Goal: Task Accomplishment & Management: Complete application form

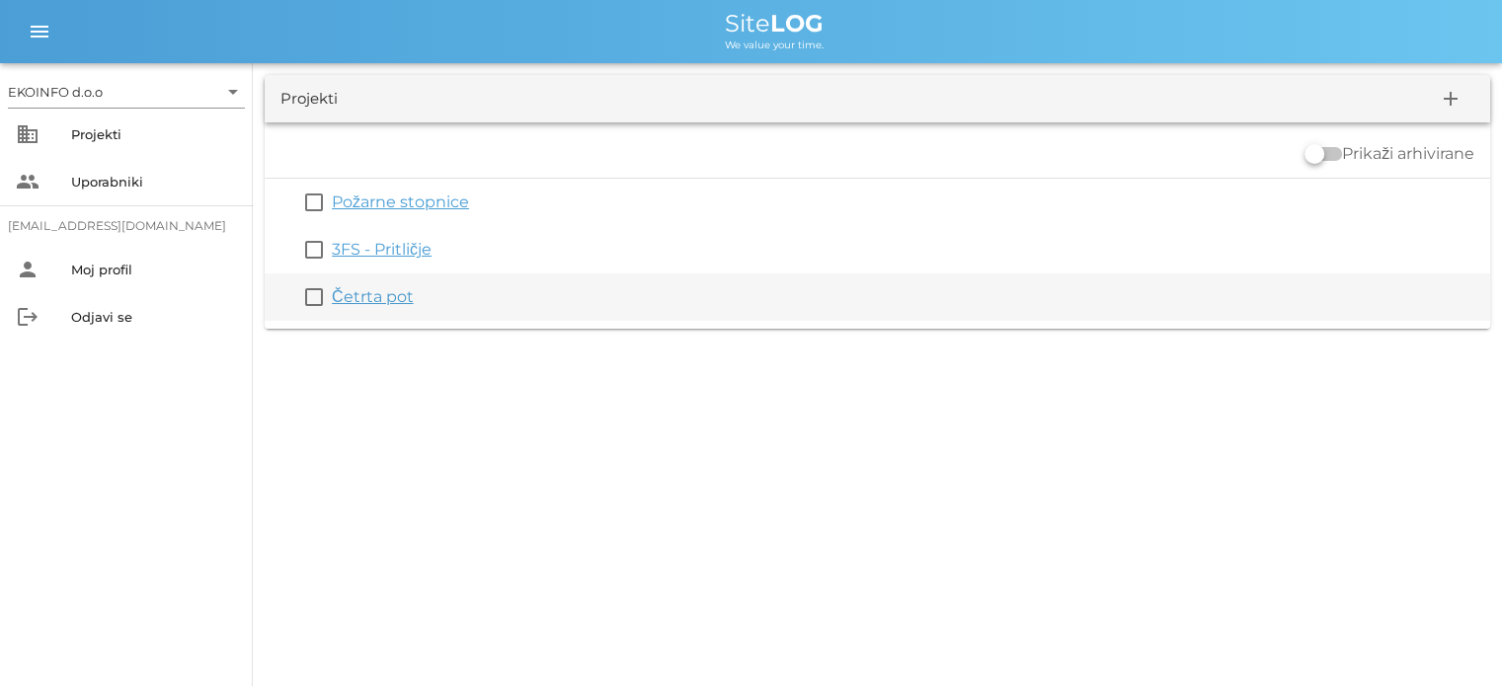
click at [373, 297] on link "Četrta pot" at bounding box center [373, 296] width 82 height 19
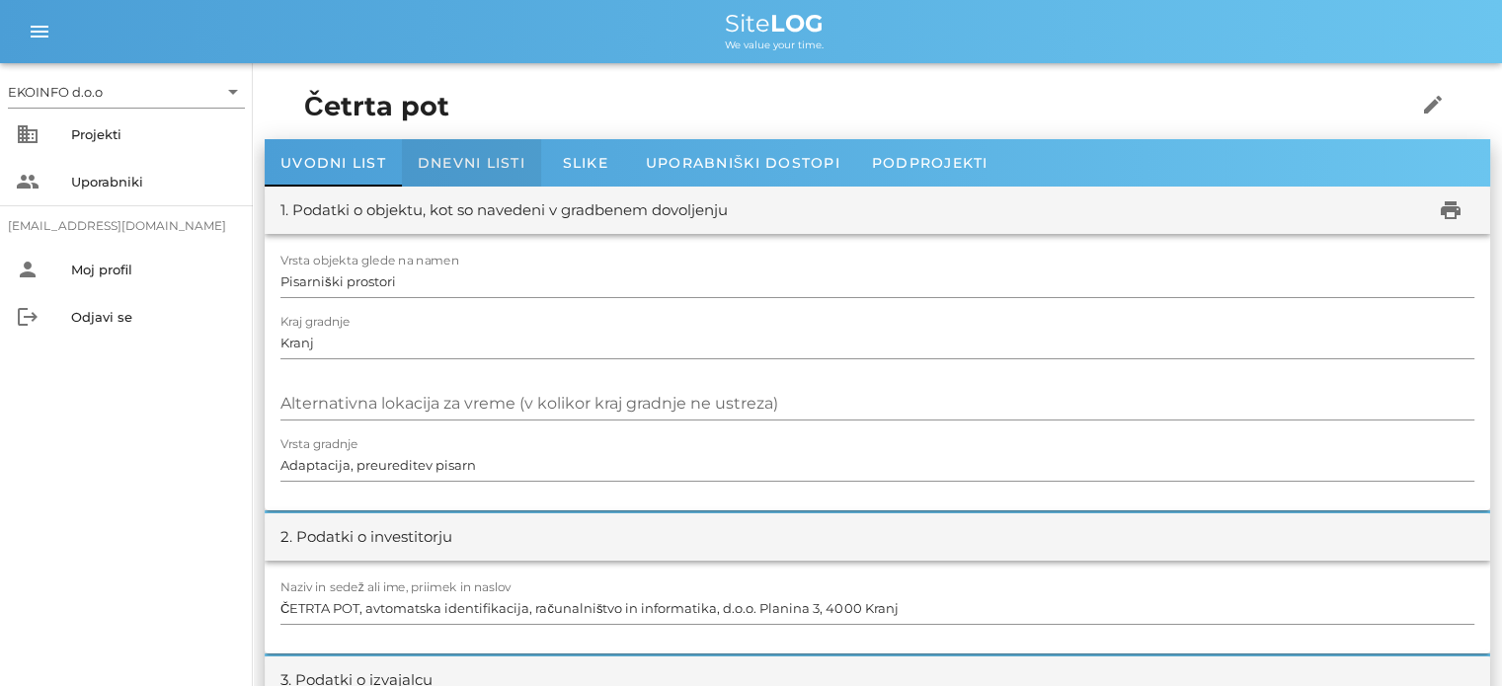
click at [441, 159] on span "Dnevni listi" at bounding box center [472, 163] width 108 height 18
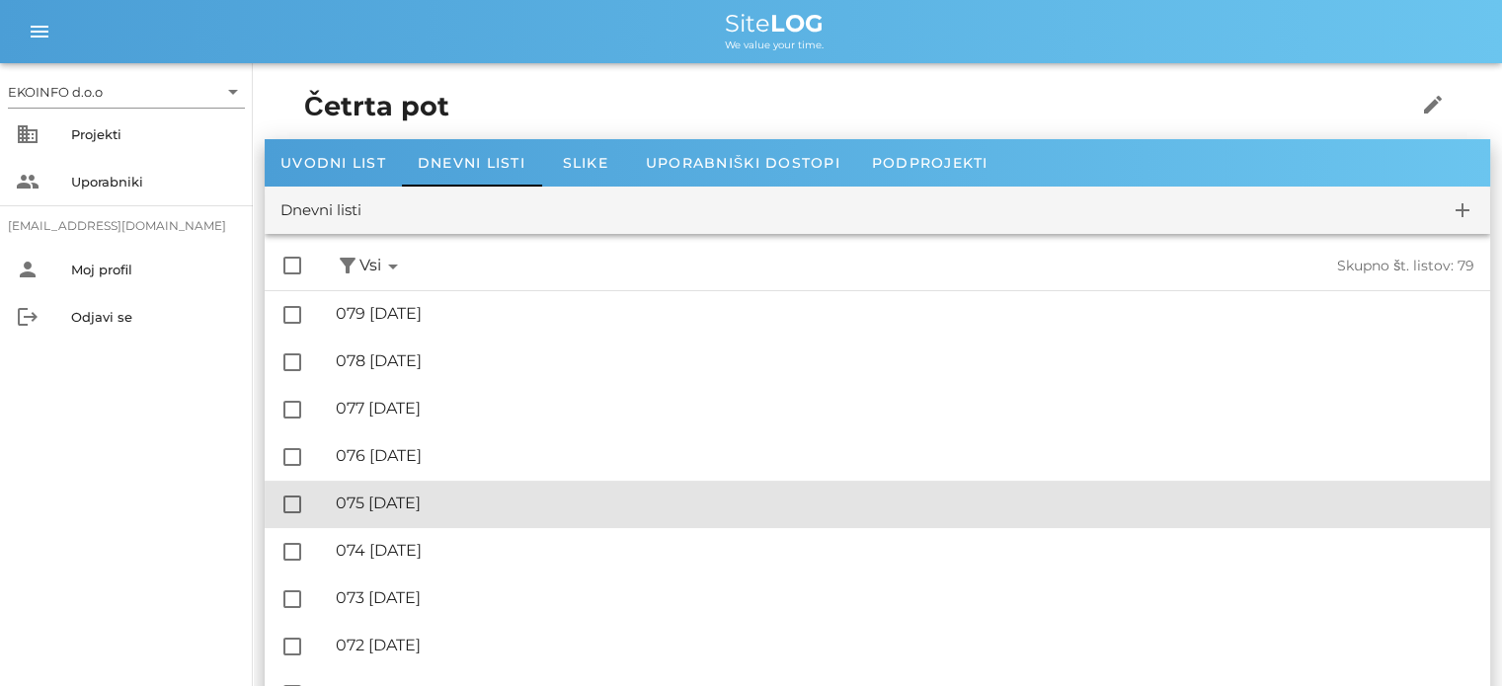
click at [450, 501] on div "🔏 075 [DATE]" at bounding box center [905, 503] width 1139 height 19
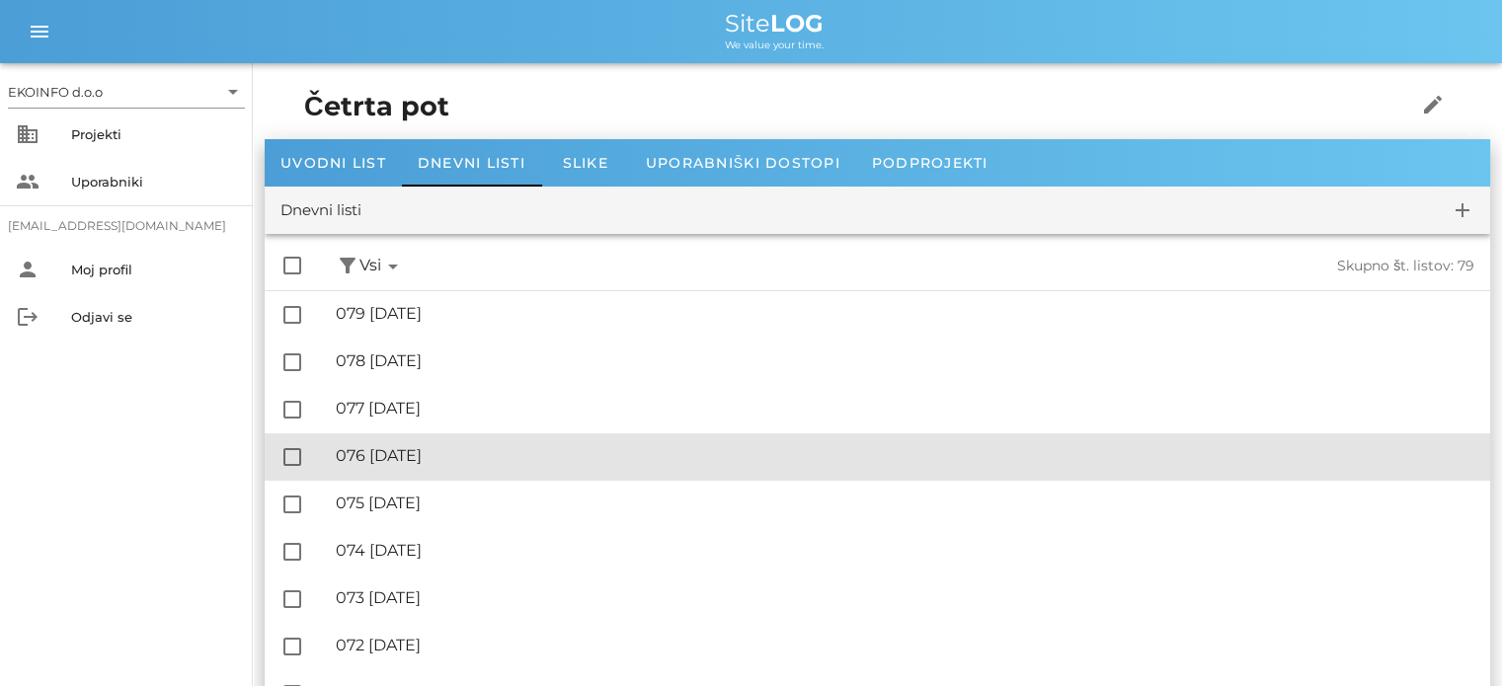
click at [435, 453] on div "🔏 076 [DATE]" at bounding box center [905, 455] width 1139 height 19
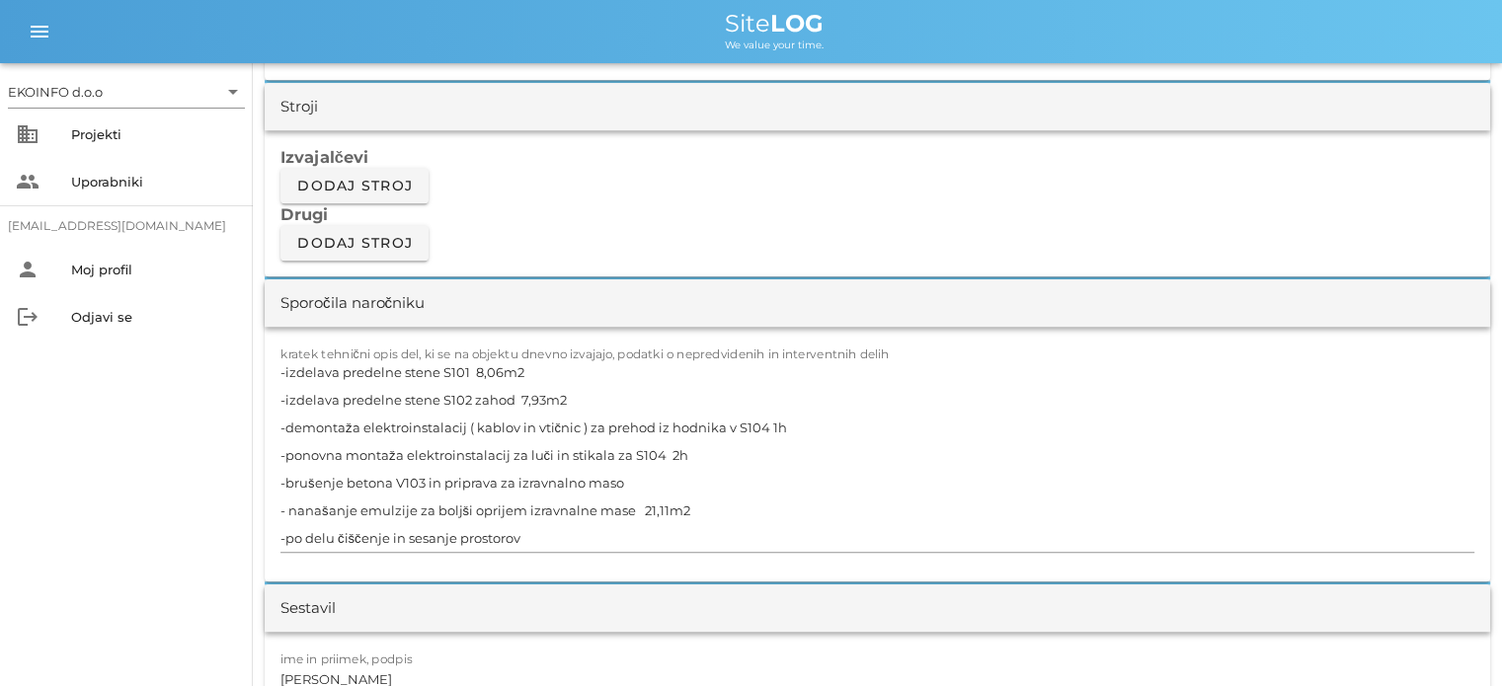
scroll to position [1679, 0]
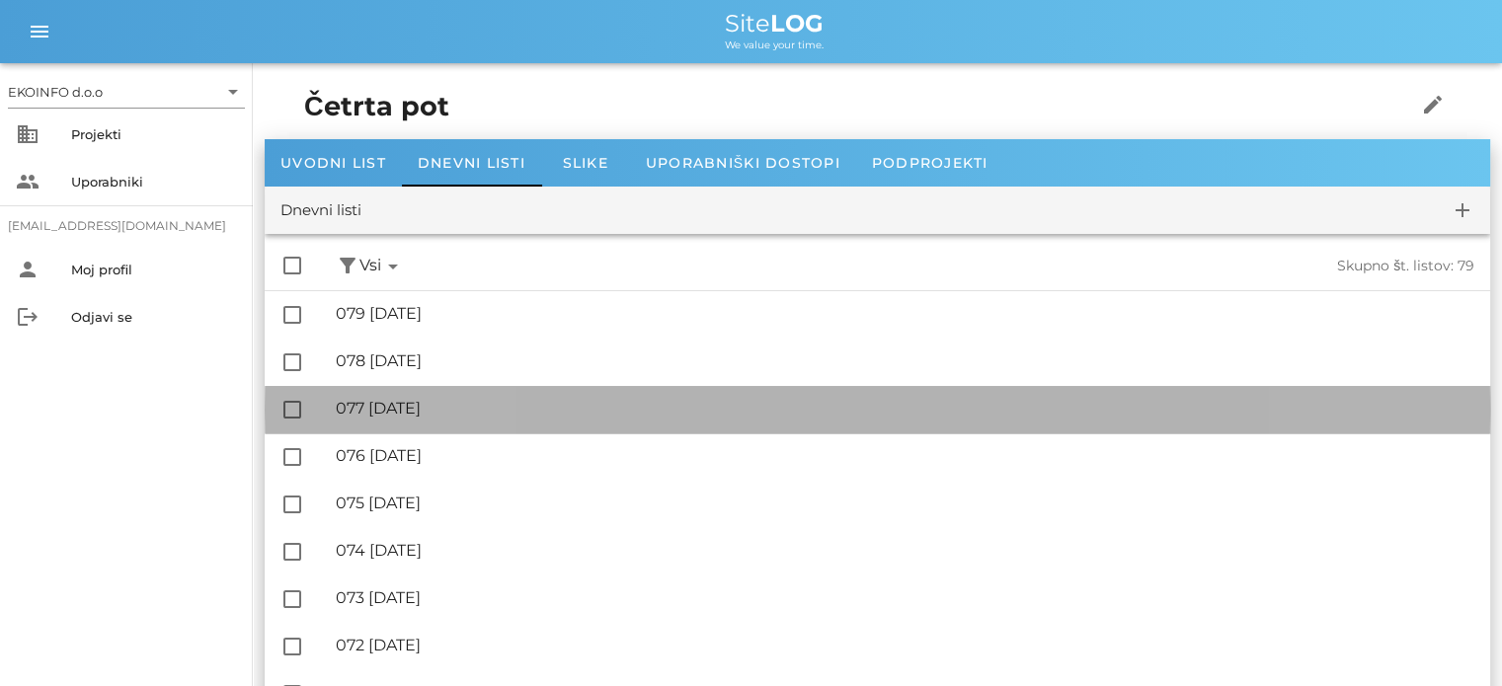
click at [417, 414] on div "🔏 077 [DATE]" at bounding box center [905, 408] width 1139 height 19
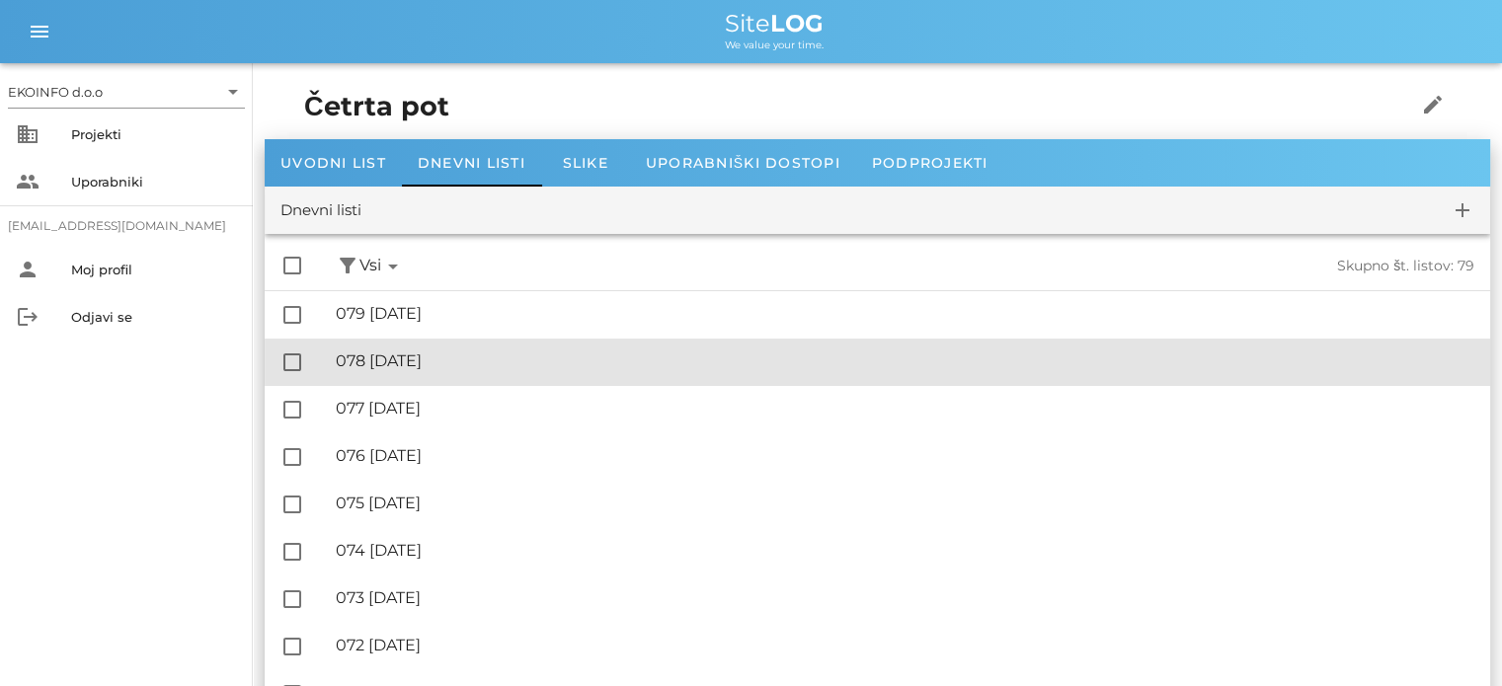
click at [454, 366] on div "🔏 078 [DATE]" at bounding box center [905, 361] width 1139 height 19
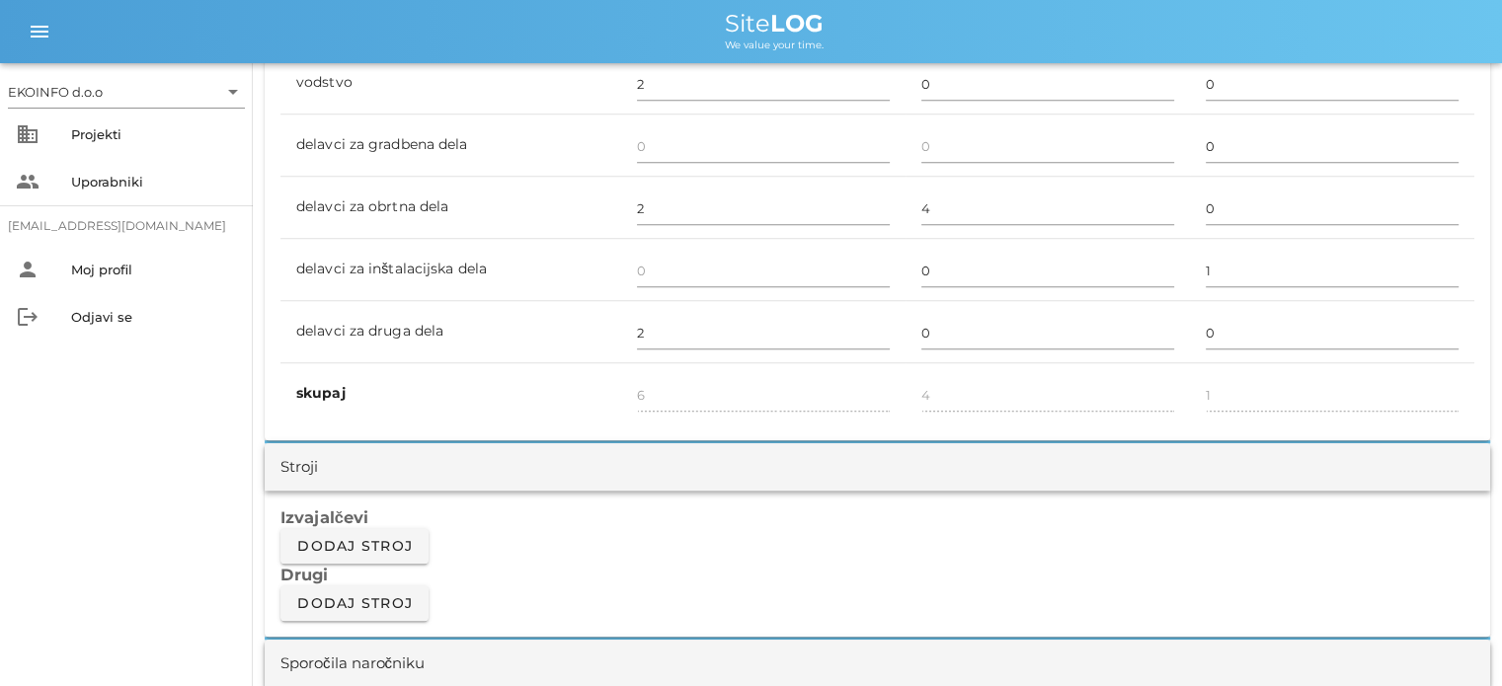
scroll to position [1580, 0]
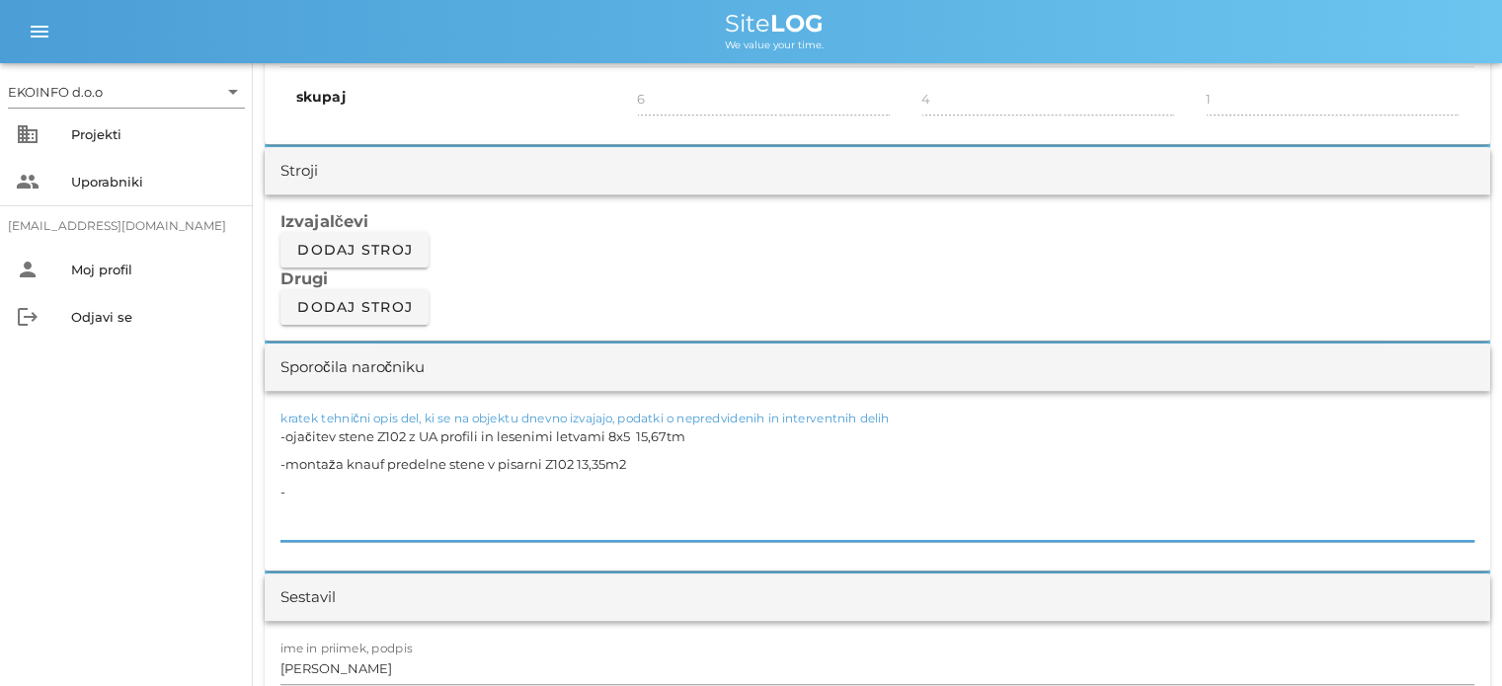
click at [335, 436] on textarea "-ojačitev stene Z102 z UA profili in lesenimi letvami 8x5 15,67tm -montaža knau…" at bounding box center [878, 482] width 1194 height 119
click at [537, 433] on textarea "-ojačitev predelne stene Z102 z UA profili in lesenimi letvami 8x5 15,67tm -mon…" at bounding box center [878, 482] width 1194 height 119
click at [728, 435] on textarea "-ojačitev predelne stene Z102 z UA profili in lesenimi letvami 8x5 15,67tm -mon…" at bounding box center [878, 482] width 1194 height 119
click at [640, 468] on textarea "-ojačitev predelne stene Z102 z UA profili in lesenimi letvami 8x5 15,6tm -mont…" at bounding box center [878, 482] width 1194 height 119
click at [464, 432] on textarea "-ojačitev predelne stene Z102 z UA profili in lesenimi letvami 8x5 15,6tm -mont…" at bounding box center [878, 482] width 1194 height 119
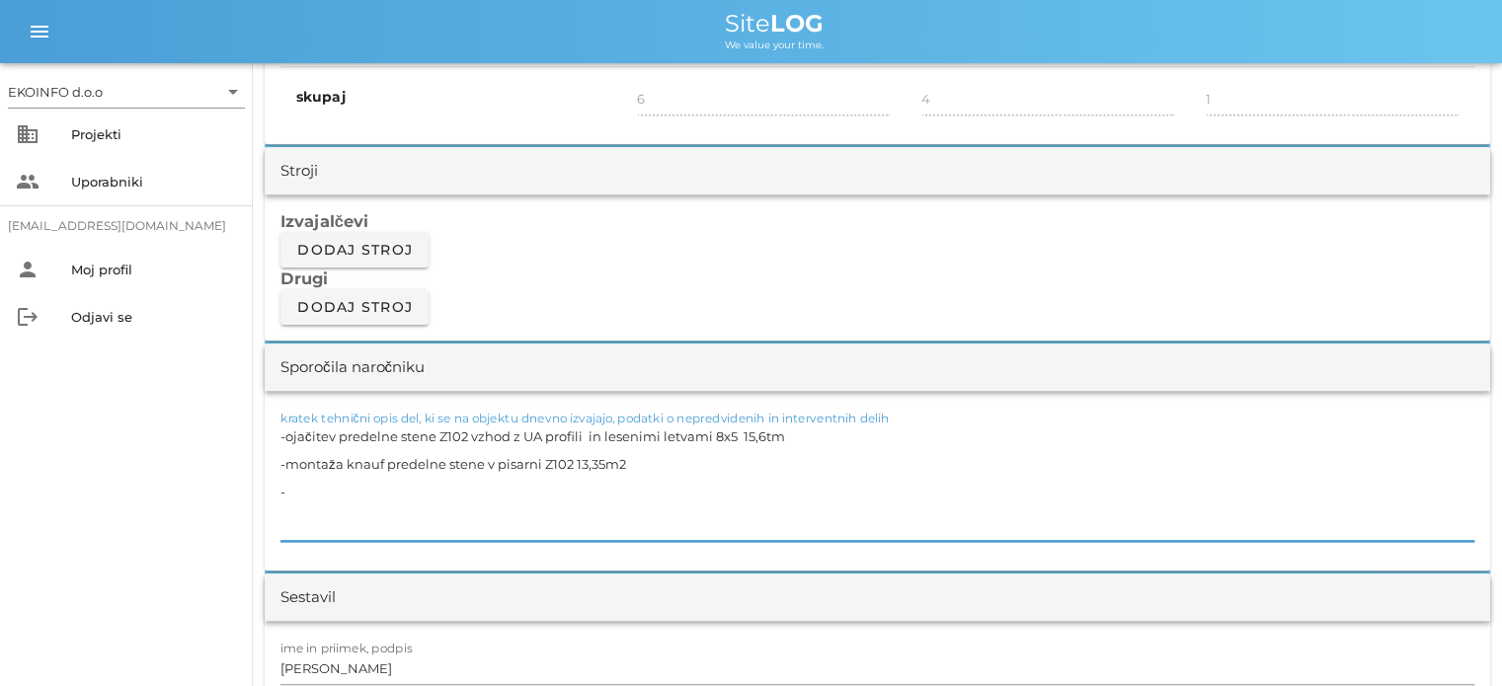
click at [649, 458] on textarea "-ojačitev predelne stene Z102 vzhod z UA profili in lesenimi letvami 8x5 15,6tm…" at bounding box center [878, 482] width 1194 height 119
click at [300, 485] on textarea "-ojačitev predelne stene Z102 vzhod z UA profili in lesenimi letvami 8x5 15,6tm…" at bounding box center [878, 482] width 1194 height 119
drag, startPoint x: 624, startPoint y: 461, endPoint x: 261, endPoint y: 469, distance: 363.6
click at [291, 498] on textarea "-ojačitev predelne stene Z102 vzhod z UA profili in lesenimi letvami 8x5 15,6tm…" at bounding box center [878, 482] width 1194 height 119
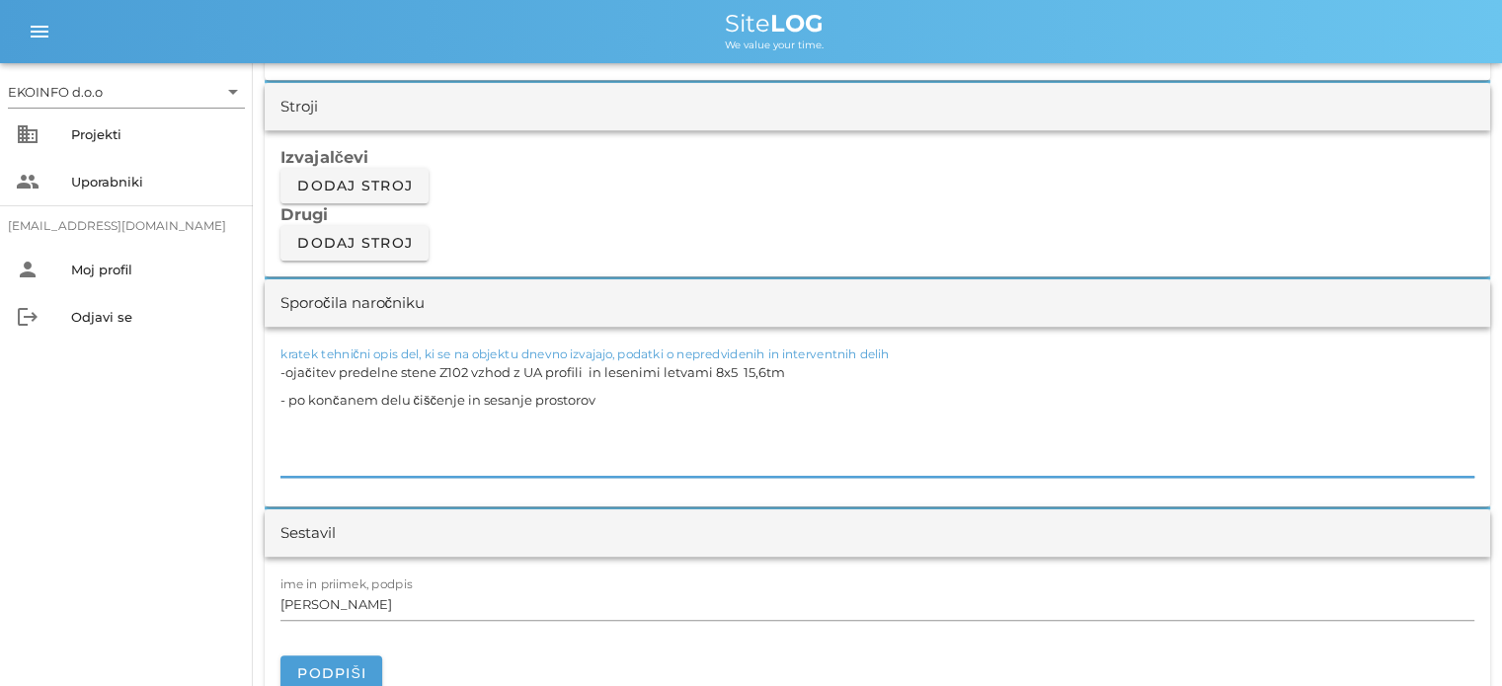
scroll to position [1679, 0]
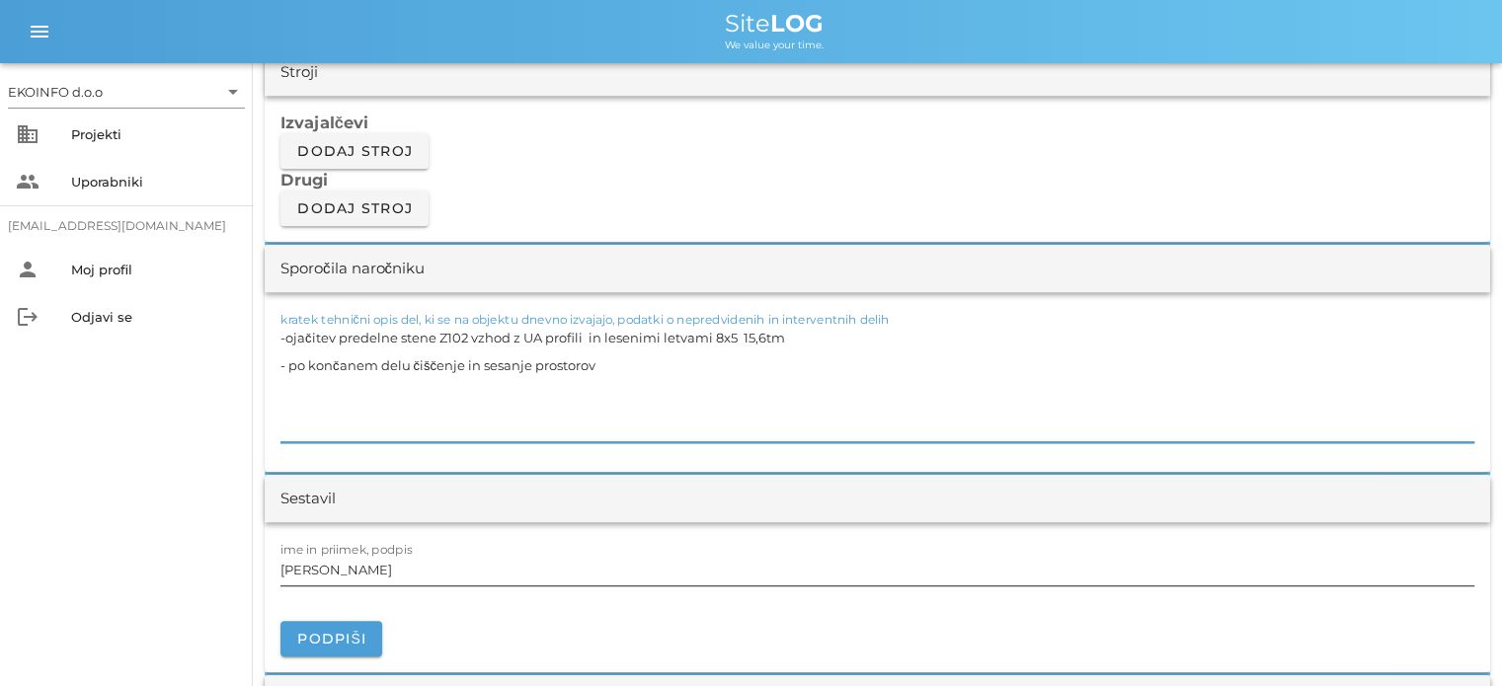
type textarea "-ojačitev predelne stene Z102 vzhod z UA profili in lesenimi letvami 8x5 15,6tm…"
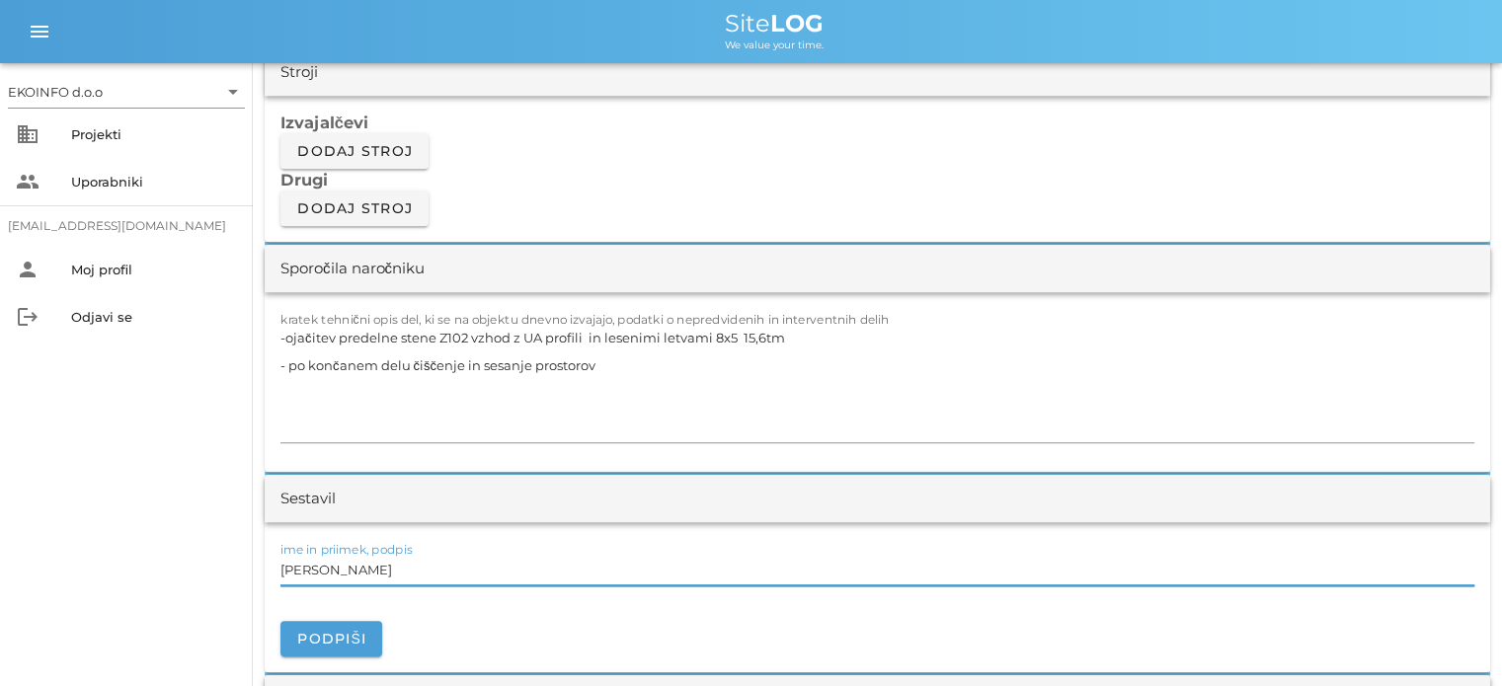
click at [361, 572] on input "[PERSON_NAME]" at bounding box center [878, 570] width 1194 height 32
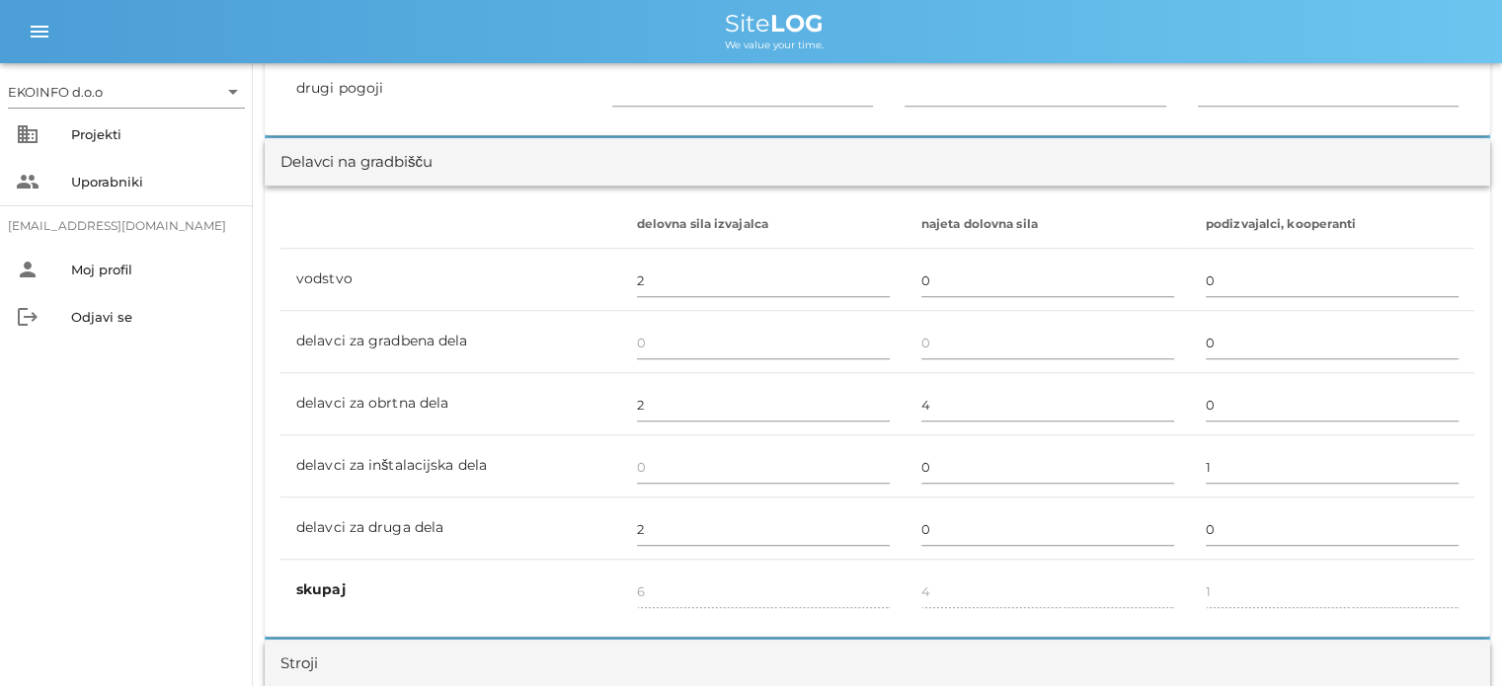
scroll to position [1086, 0]
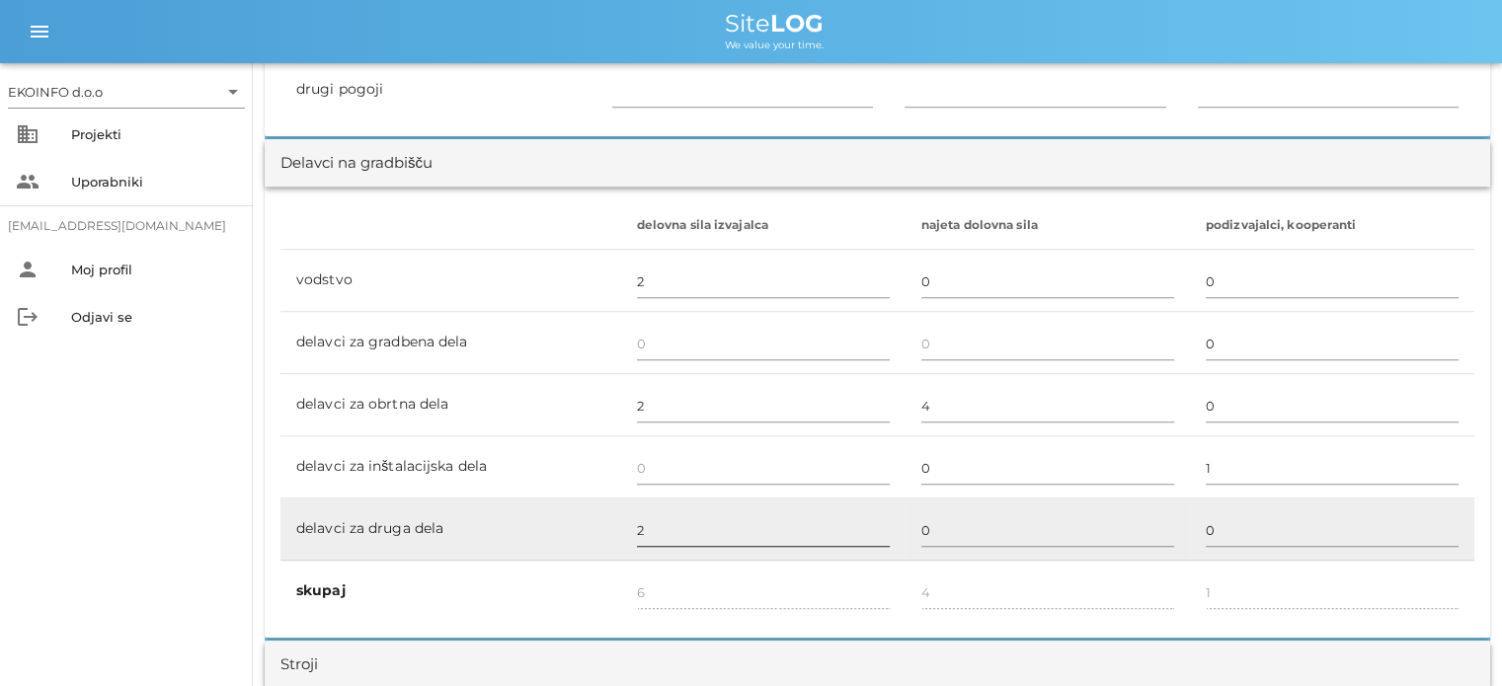
click at [656, 525] on input "2" at bounding box center [763, 531] width 253 height 32
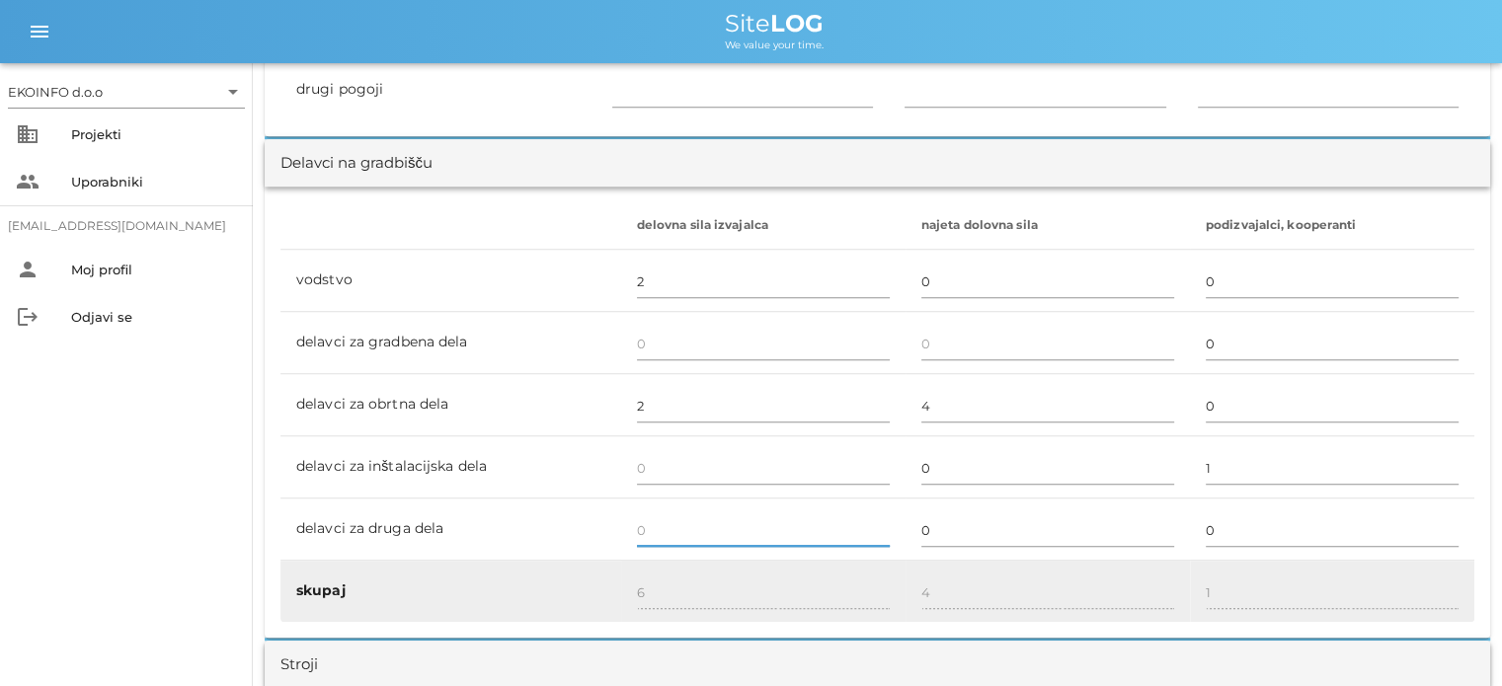
type input "4"
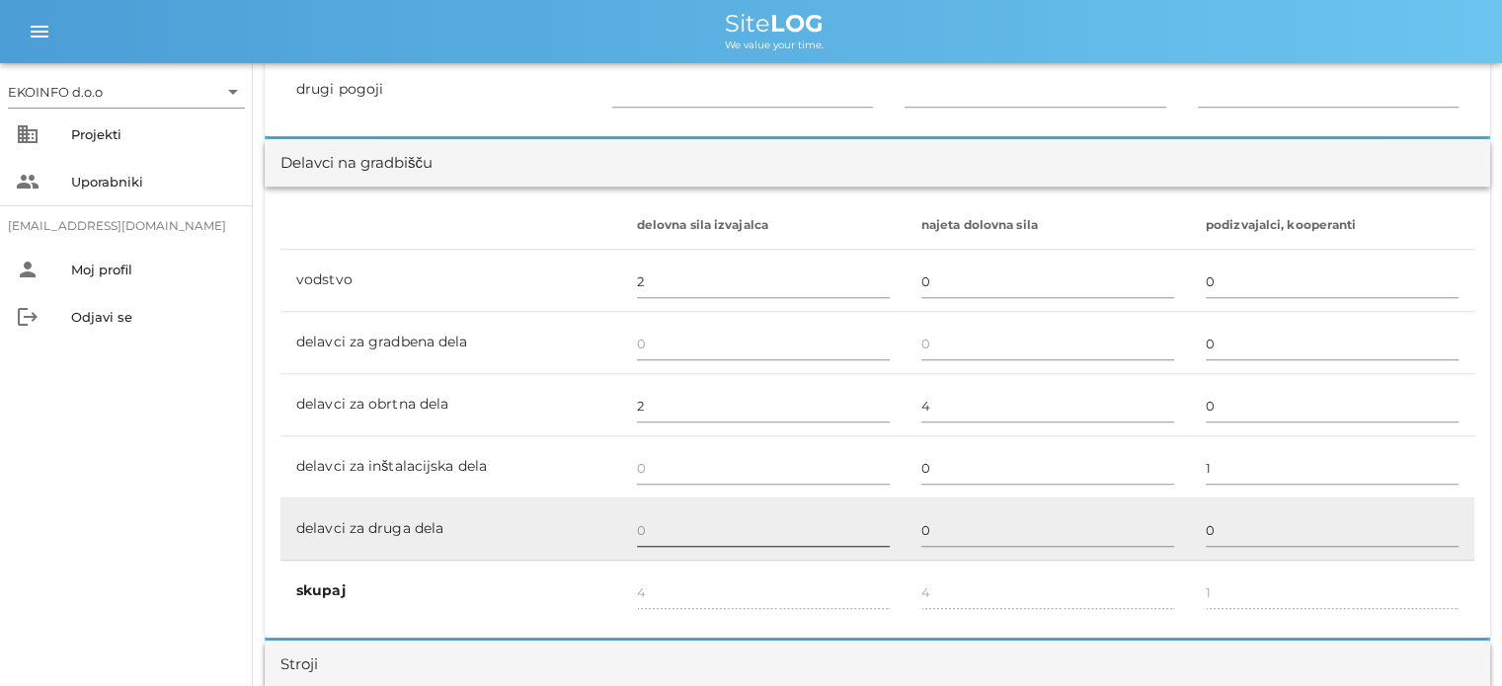
click at [654, 536] on input "text" at bounding box center [763, 531] width 253 height 32
type input "1"
type input "5"
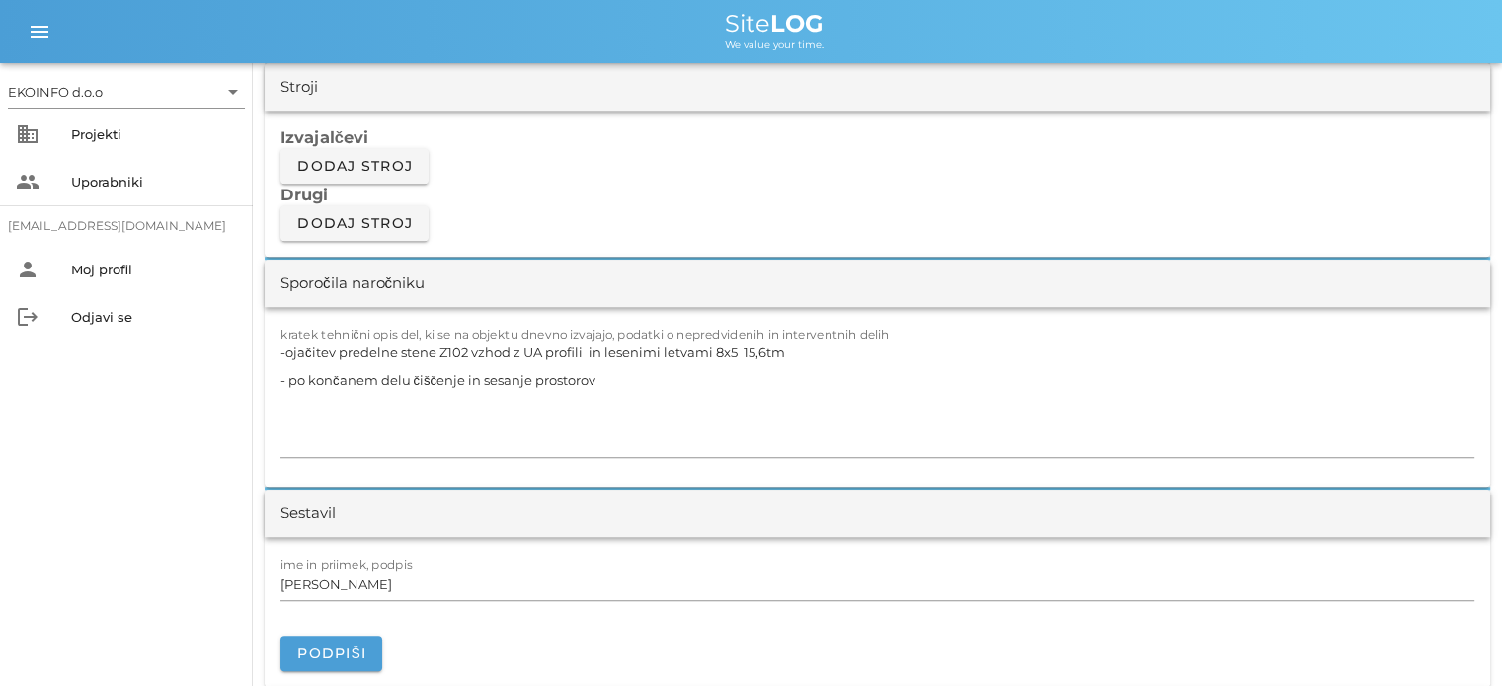
scroll to position [1778, 0]
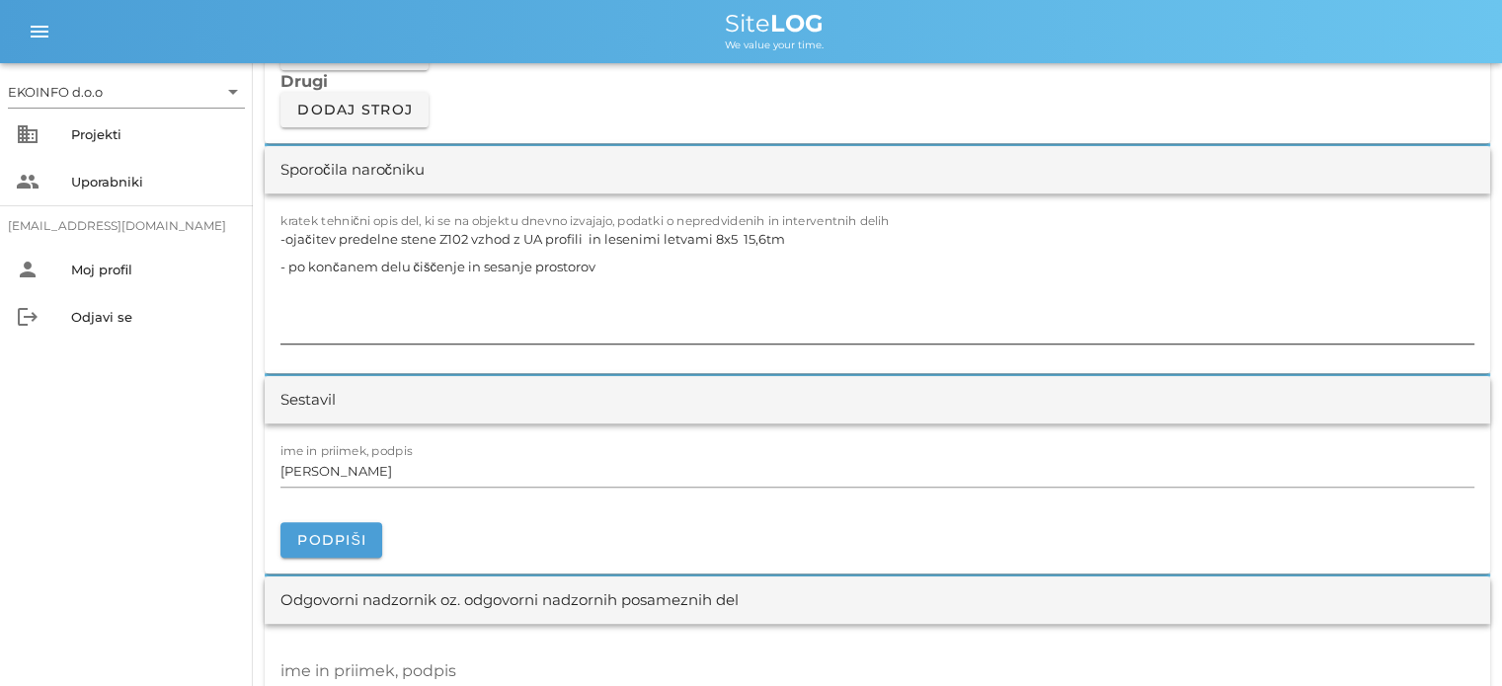
click at [317, 287] on textarea "-ojačitev predelne stene Z102 vzhod z UA profili in lesenimi letvami 8x5 15,6tm…" at bounding box center [878, 284] width 1194 height 119
click at [283, 275] on textarea "-ojačitev predelne stene Z102 vzhod z UA profili in lesenimi letvami 8x5 15,6tm…" at bounding box center [878, 284] width 1194 height 119
click at [602, 267] on textarea "-ojačitev predelne stene Z102 vzhod z UA profili in lesenimi letvami 8x5 15,6tm…" at bounding box center [878, 284] width 1194 height 119
click at [356, 476] on input "[PERSON_NAME]" at bounding box center [878, 471] width 1194 height 32
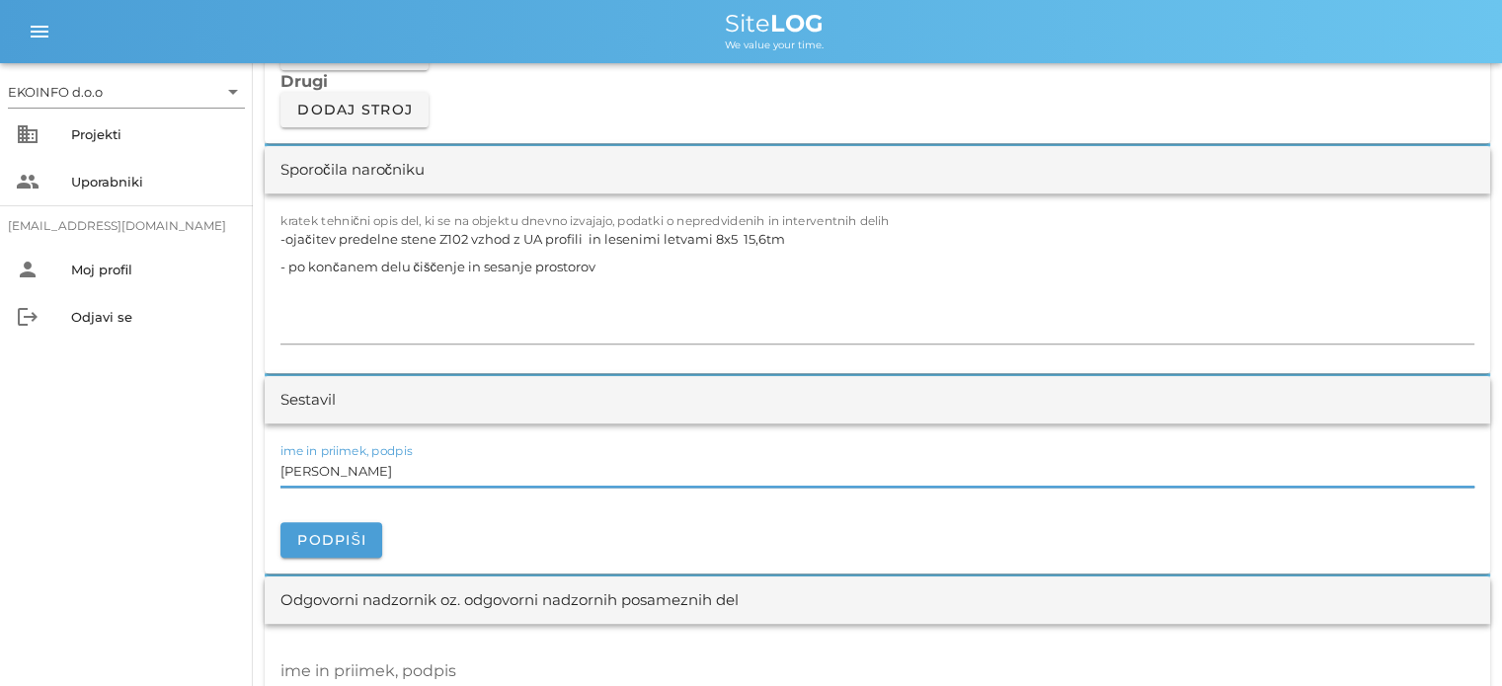
click at [363, 464] on input "[PERSON_NAME]" at bounding box center [878, 471] width 1194 height 32
